Goal: Task Accomplishment & Management: Use online tool/utility

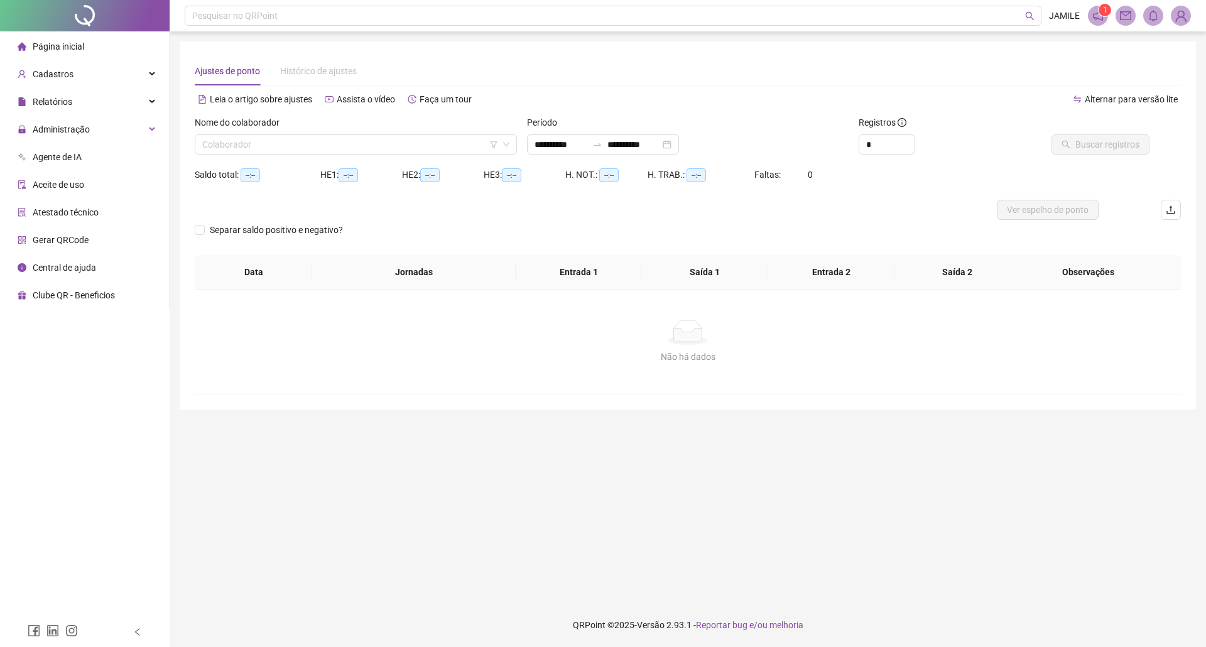
type input "**********"
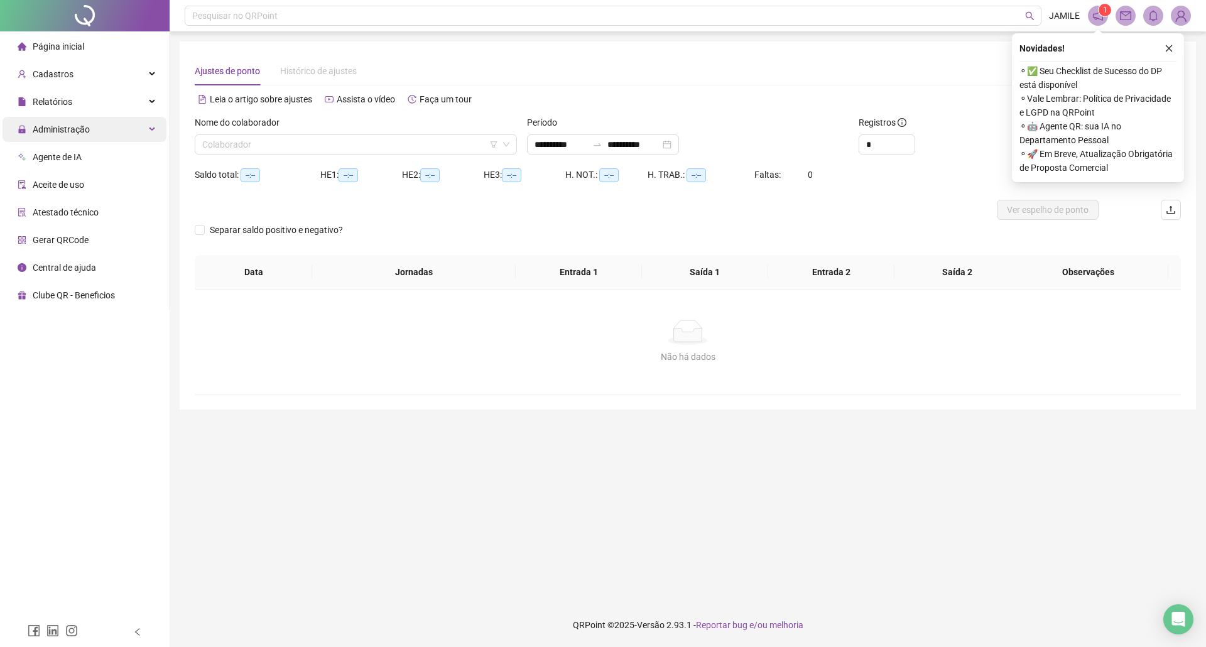
click at [66, 129] on span "Administração" at bounding box center [61, 129] width 57 height 10
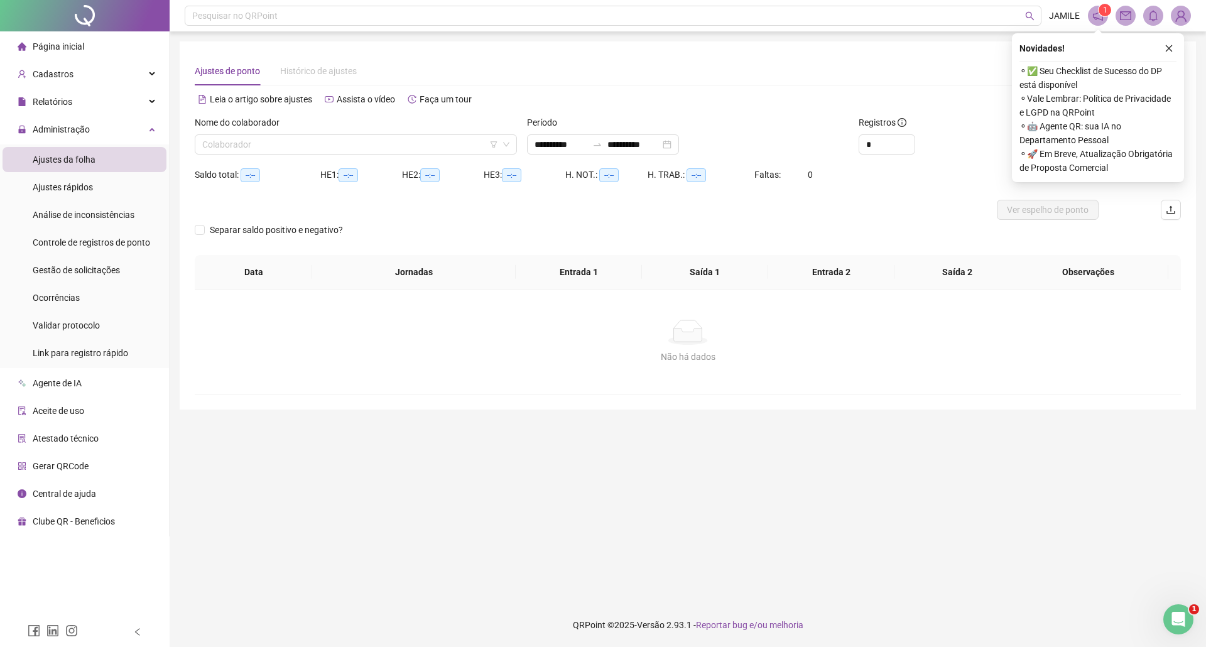
click at [84, 164] on span "Ajustes da folha" at bounding box center [64, 160] width 63 height 10
click at [1171, 48] on icon "close" at bounding box center [1169, 48] width 9 height 9
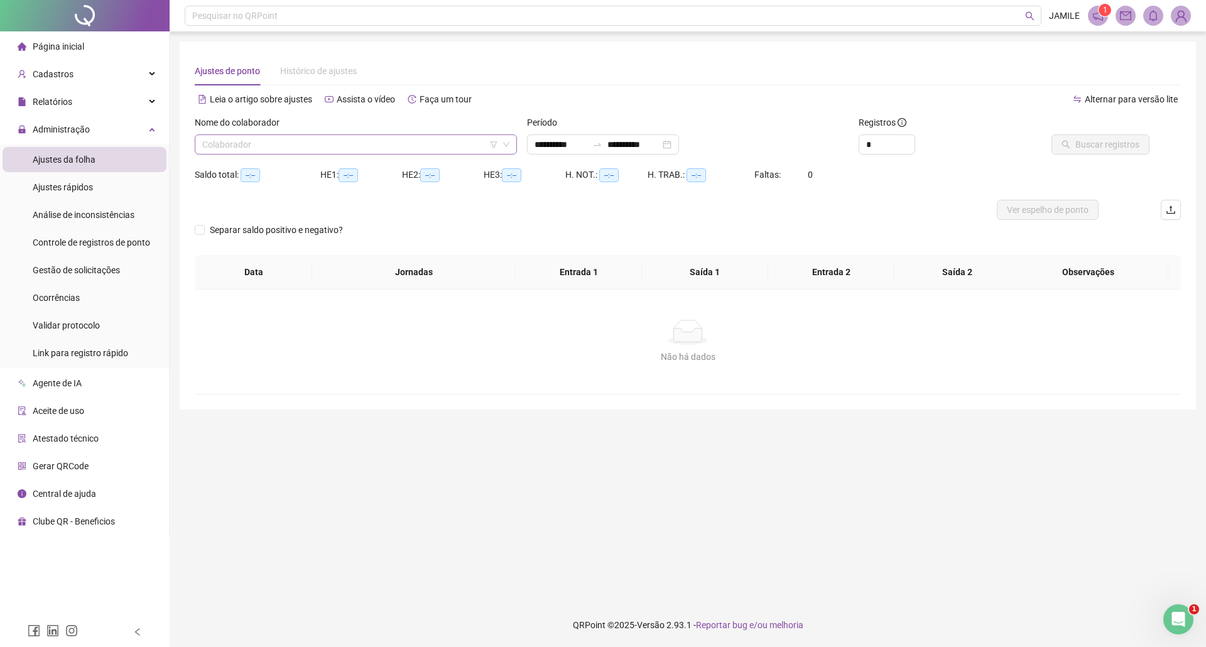
click at [279, 144] on input "search" at bounding box center [350, 144] width 296 height 19
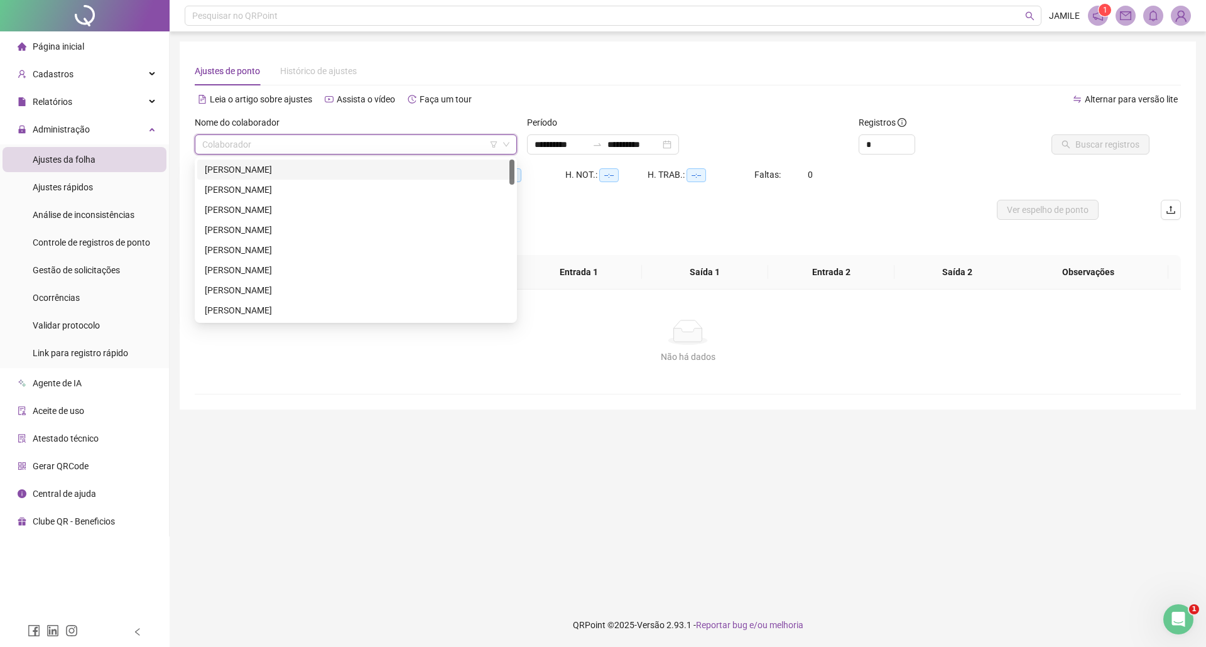
click at [282, 172] on div "[PERSON_NAME]" at bounding box center [356, 170] width 302 height 14
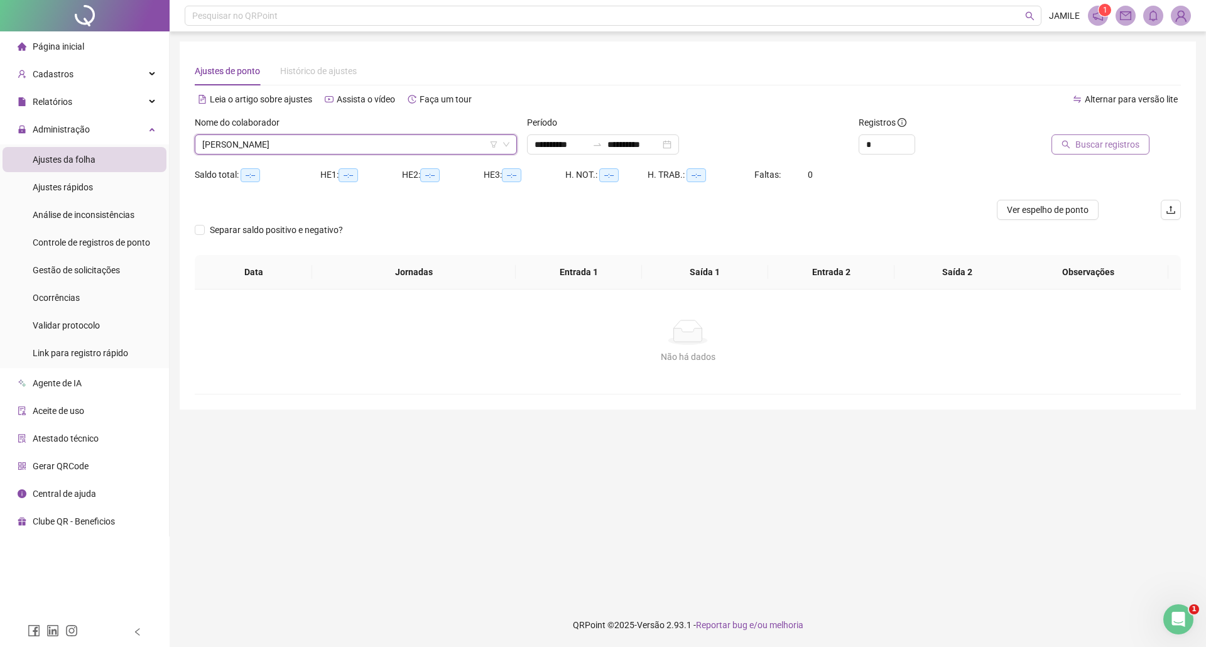
click at [1103, 144] on span "Buscar registros" at bounding box center [1107, 145] width 64 height 14
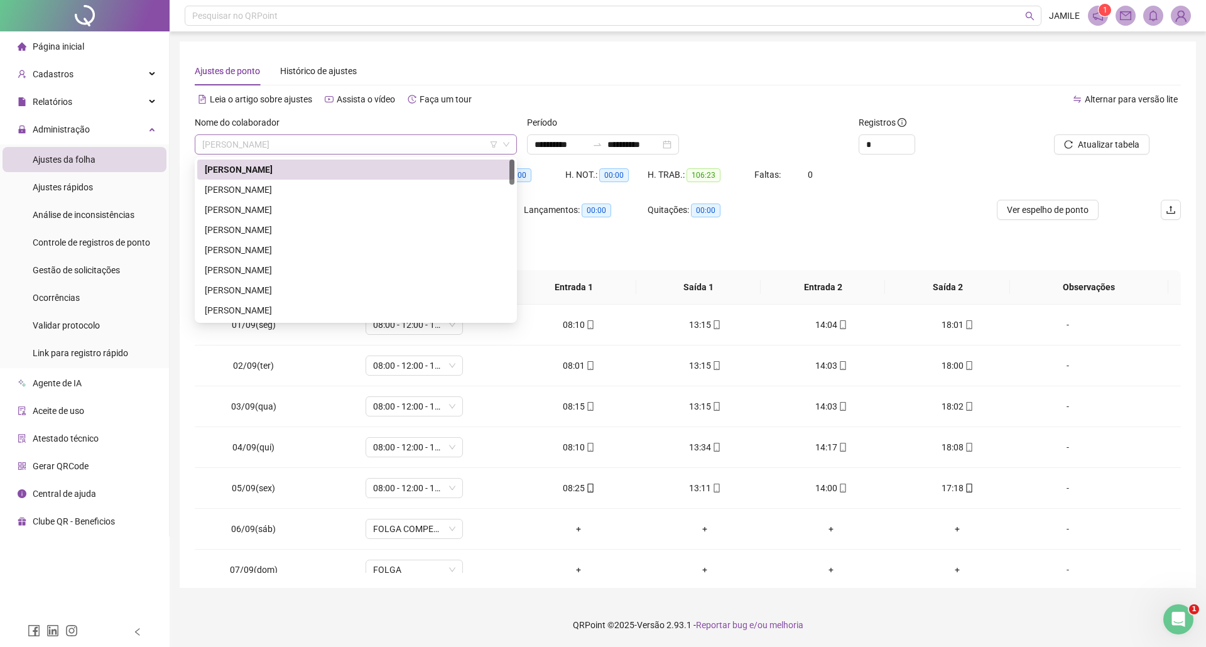
click at [327, 136] on span "[PERSON_NAME]" at bounding box center [355, 144] width 307 height 19
click at [269, 227] on div "[PERSON_NAME]" at bounding box center [356, 230] width 302 height 14
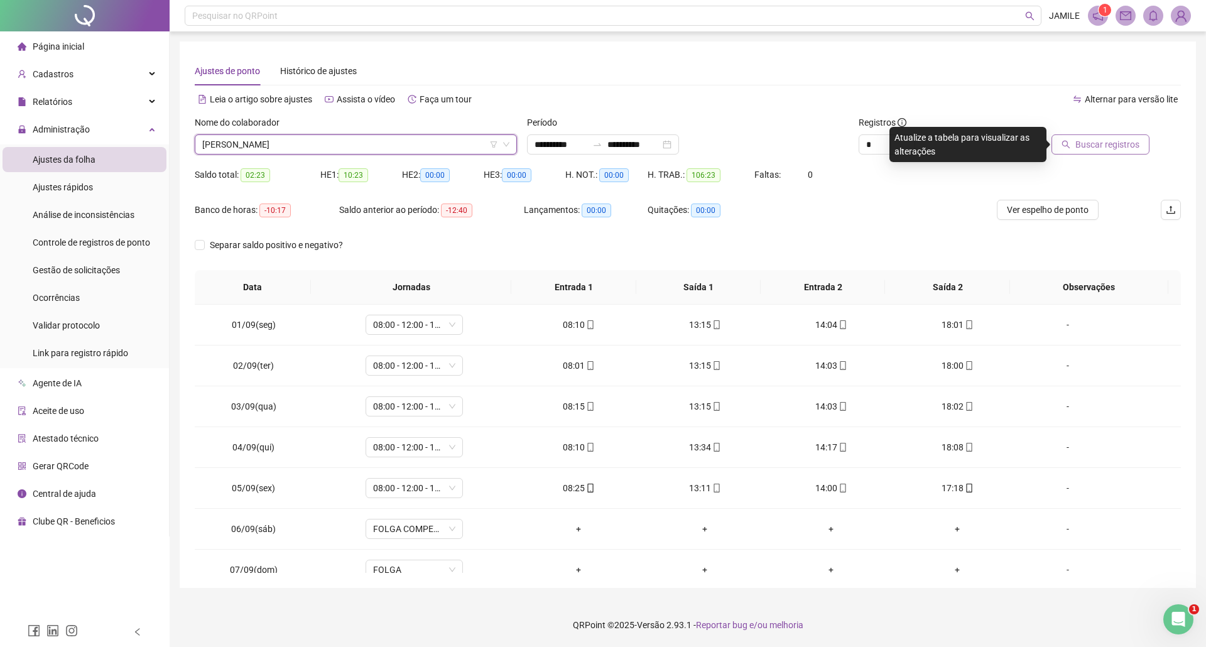
click at [1111, 144] on span "Buscar registros" at bounding box center [1107, 145] width 64 height 14
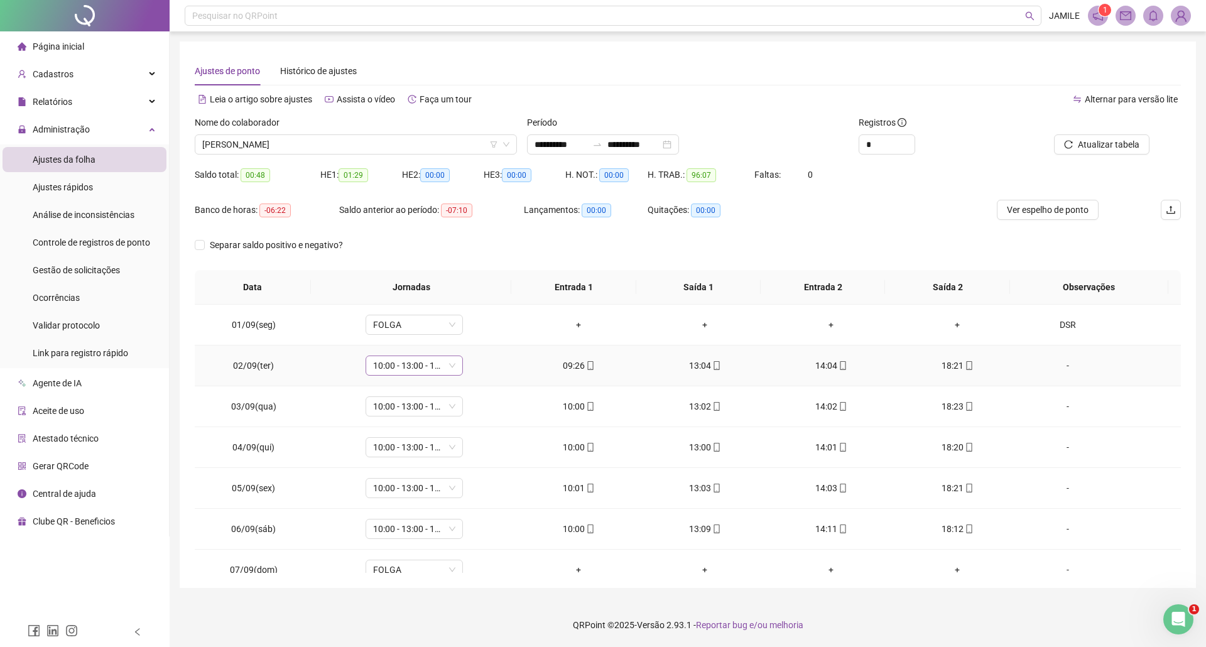
click at [433, 365] on span "10:00 - 13:00 - 14:00 - 18:20" at bounding box center [414, 365] width 82 height 19
click at [518, 319] on td "+" at bounding box center [579, 325] width 126 height 41
click at [524, 271] on th "Entrada 1" at bounding box center [573, 287] width 124 height 35
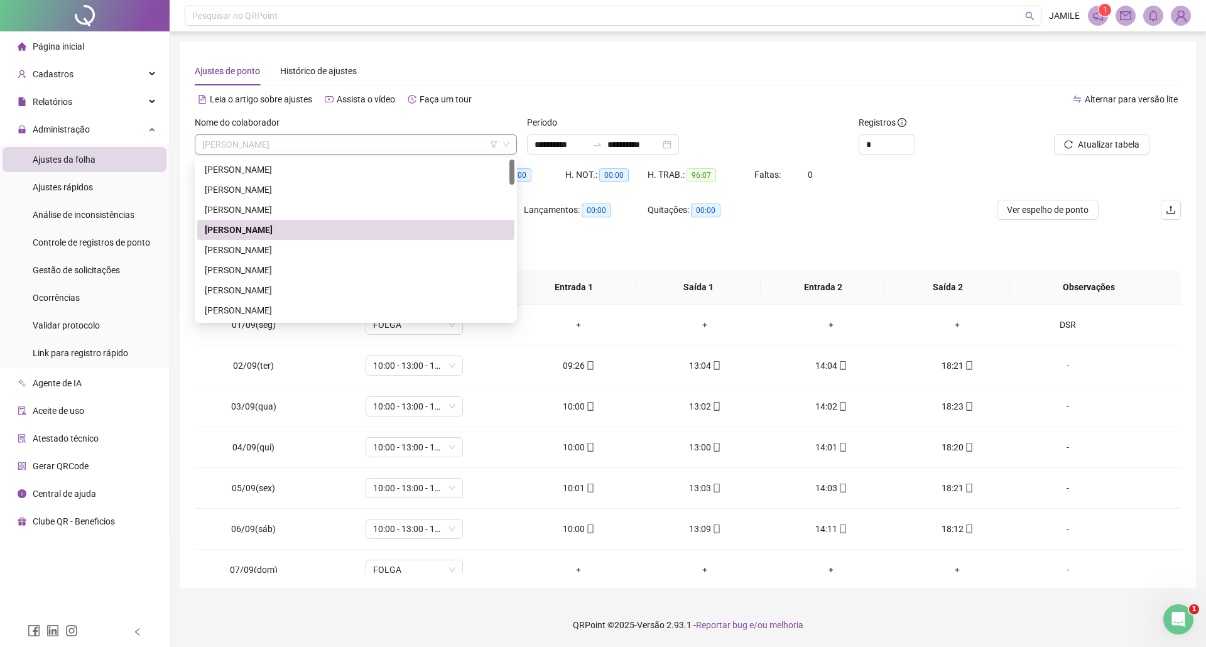
click at [293, 153] on span "[PERSON_NAME]" at bounding box center [355, 144] width 307 height 19
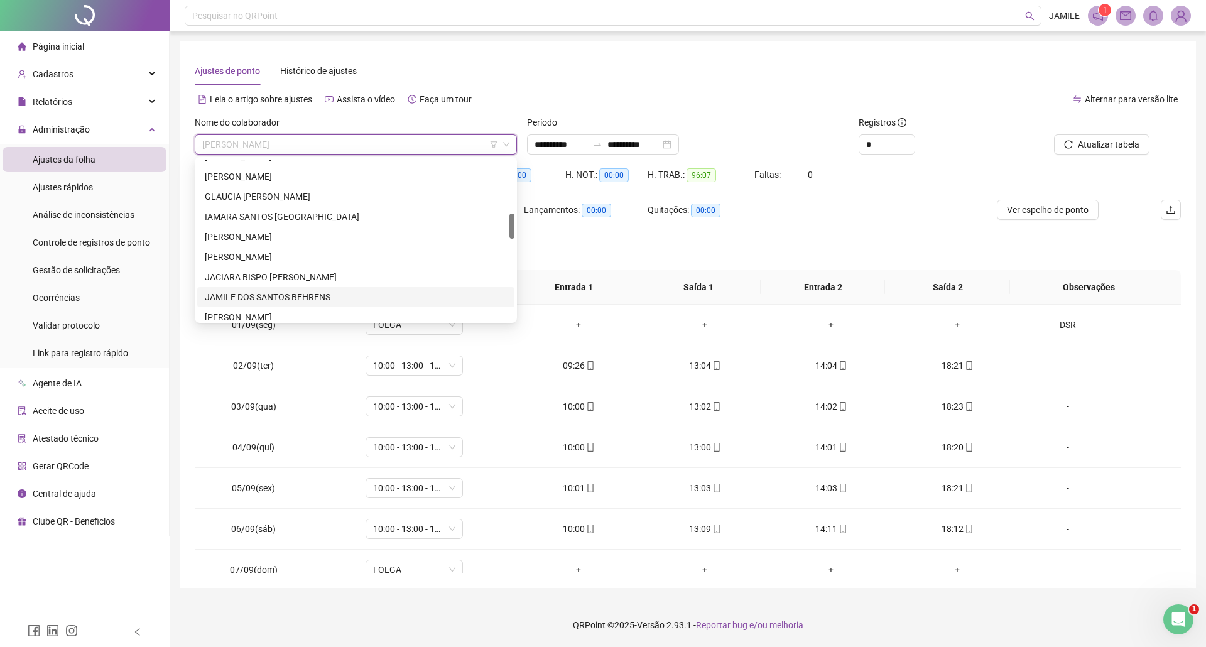
click at [258, 297] on div "JAMILE DOS SANTOS BEHRENS" at bounding box center [356, 297] width 302 height 14
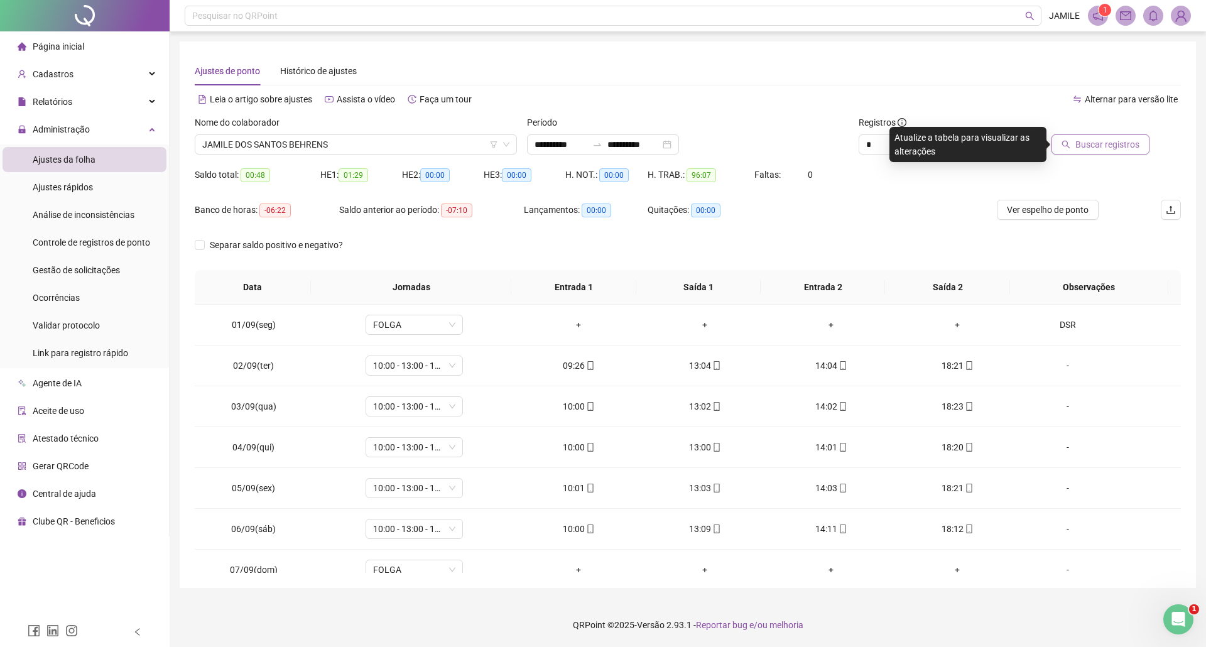
click at [1119, 141] on span "Buscar registros" at bounding box center [1107, 145] width 64 height 14
